Goal: Navigation & Orientation: Find specific page/section

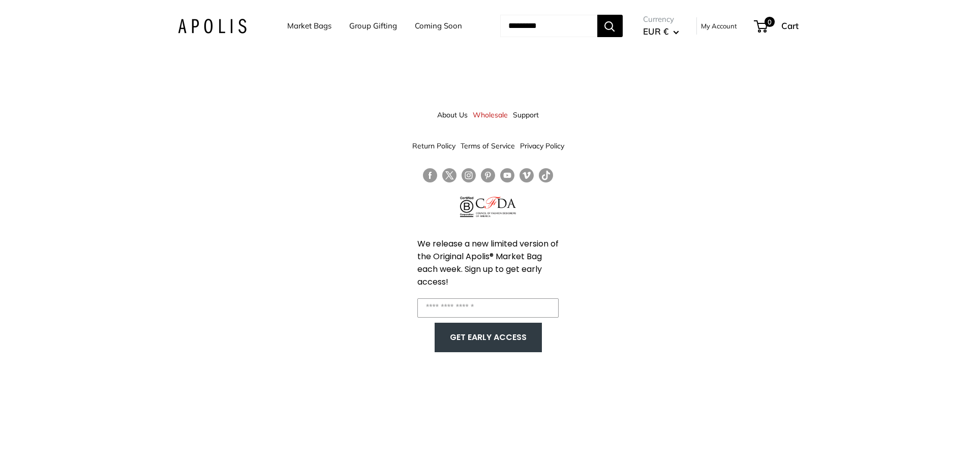
click at [714, 180] on div "About Us Wholesale Support Return Policy Terms of Service Privacy Policy We rel…" at bounding box center [488, 231] width 976 height 463
click at [658, 186] on div "About Us Wholesale Support Return Policy Terms of Service Privacy Policy We rel…" at bounding box center [488, 231] width 976 height 463
click at [448, 118] on link "About Us" at bounding box center [452, 115] width 31 height 18
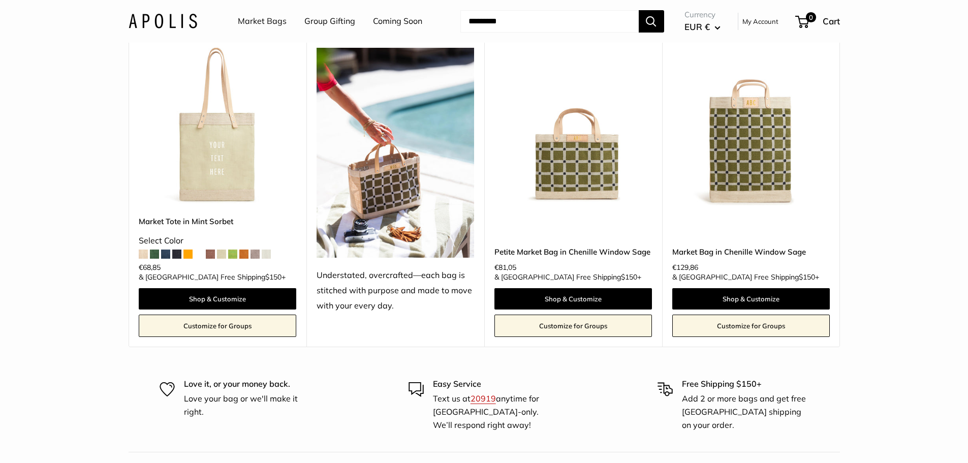
scroll to position [2832, 0]
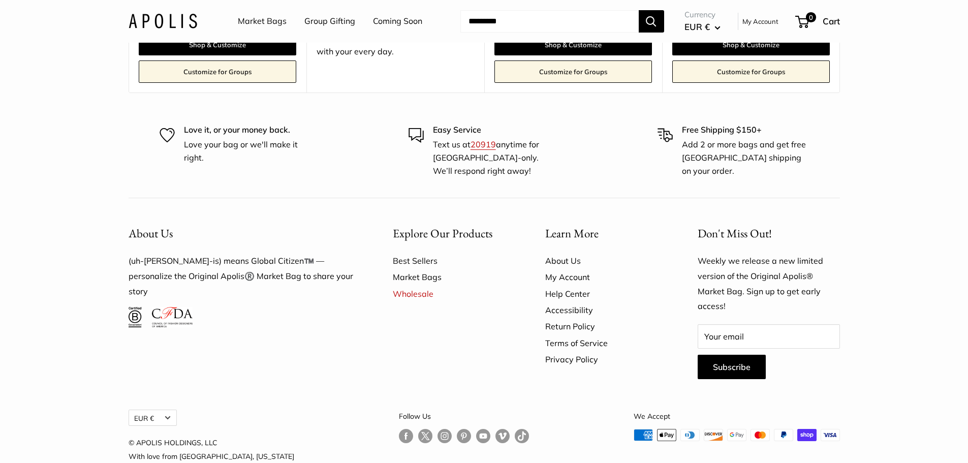
click at [830, 214] on div "Don't Miss Out! Weekly we release a new limited version of the Original Apolis®…" at bounding box center [769, 302] width 178 height 176
